Goal: Transaction & Acquisition: Purchase product/service

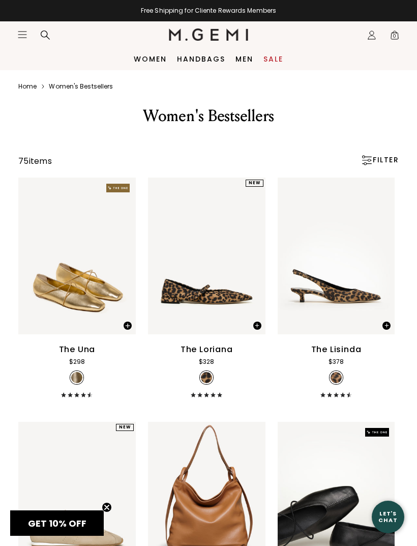
click at [267, 63] on link "Sale" at bounding box center [274, 59] width 20 height 8
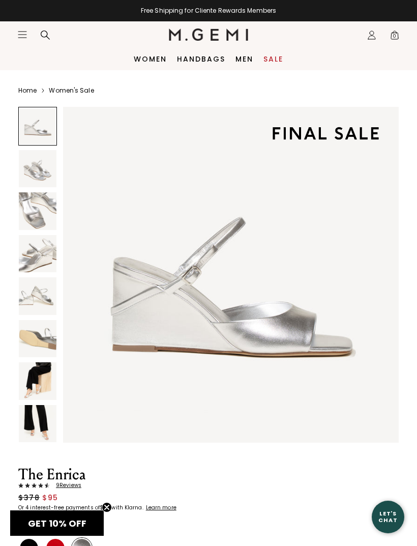
click at [27, 165] on img at bounding box center [38, 169] width 38 height 38
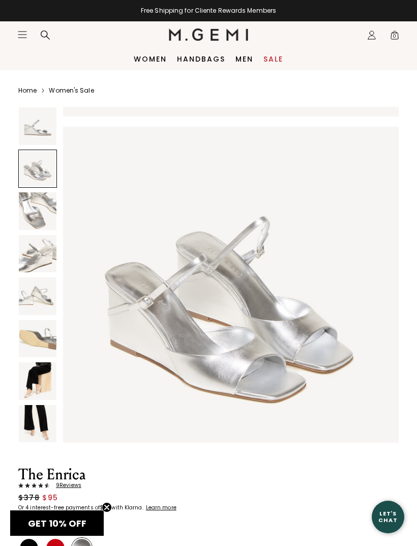
scroll to position [346, 0]
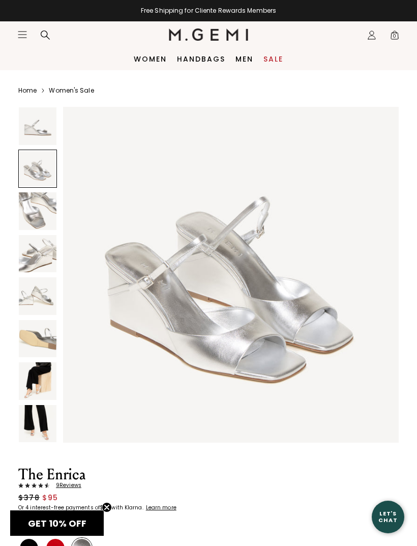
click at [31, 211] on img at bounding box center [38, 211] width 38 height 38
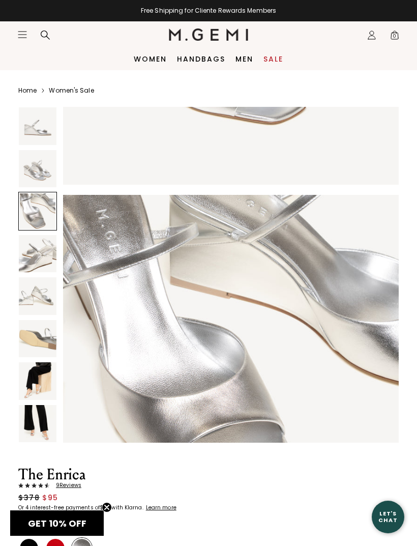
scroll to position [693, 0]
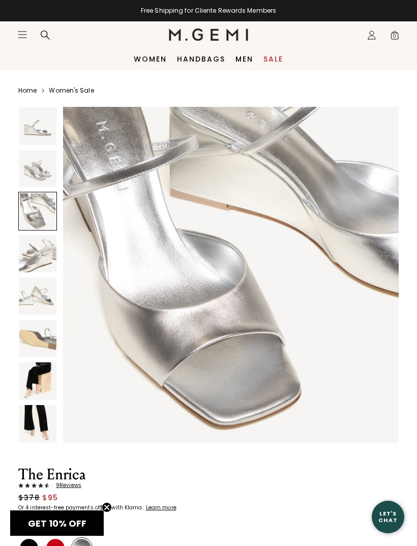
click at [33, 241] on img at bounding box center [38, 254] width 38 height 38
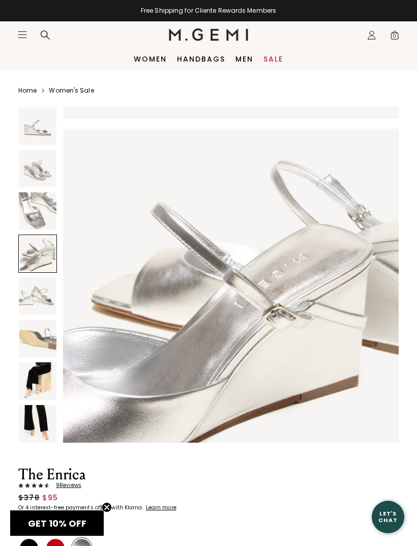
scroll to position [1039, 0]
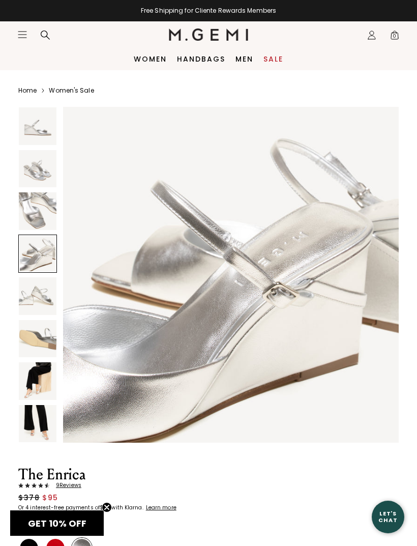
click at [31, 287] on img at bounding box center [38, 296] width 38 height 38
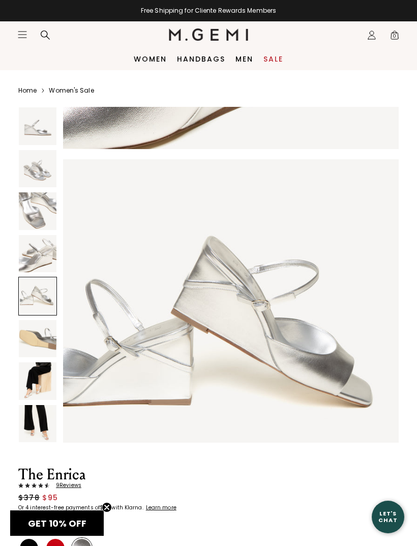
scroll to position [1385, 0]
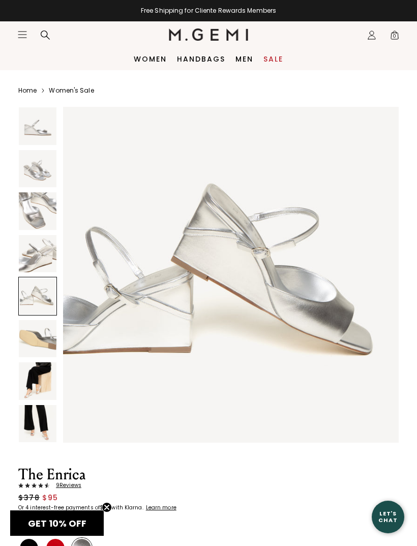
click at [36, 329] on img at bounding box center [38, 339] width 38 height 38
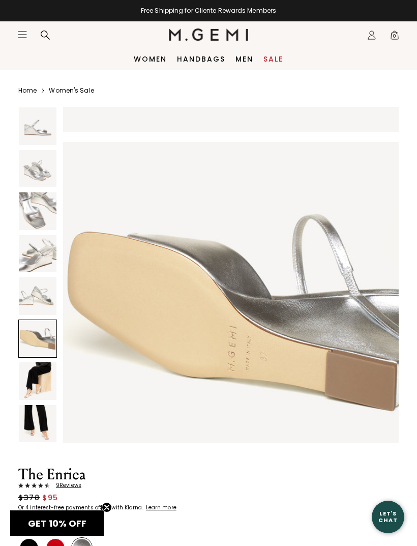
scroll to position [1731, 0]
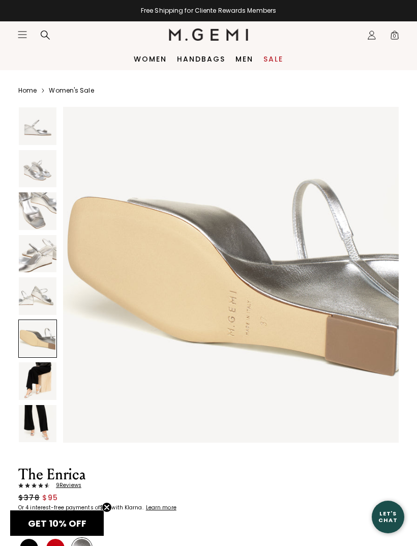
click at [29, 368] on img at bounding box center [38, 381] width 38 height 38
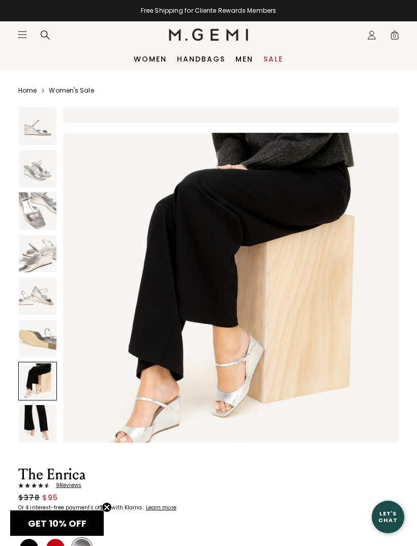
scroll to position [2078, 0]
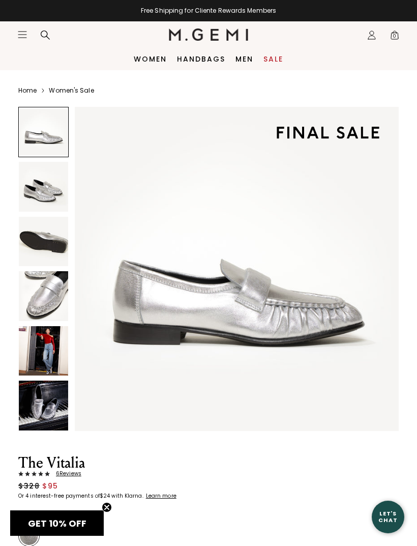
click at [40, 341] on img at bounding box center [43, 350] width 49 height 49
